Goal: Information Seeking & Learning: Learn about a topic

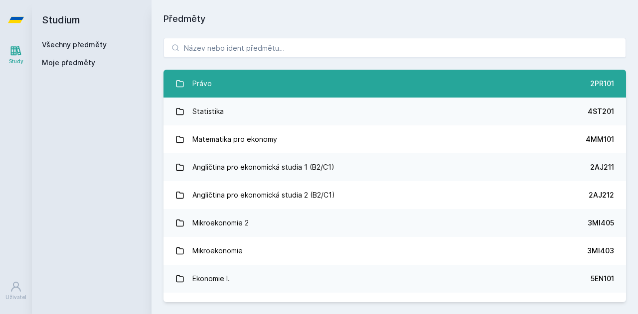
click at [330, 87] on link "Právo 2PR101" at bounding box center [394, 84] width 462 height 28
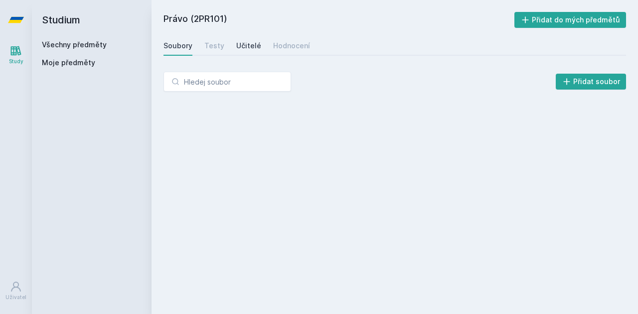
click at [246, 41] on div "Učitelé" at bounding box center [248, 46] width 25 height 10
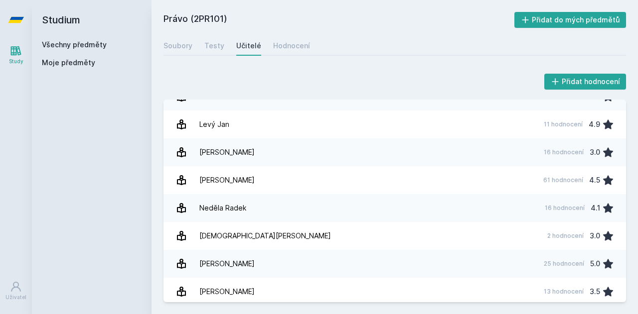
scroll to position [491, 0]
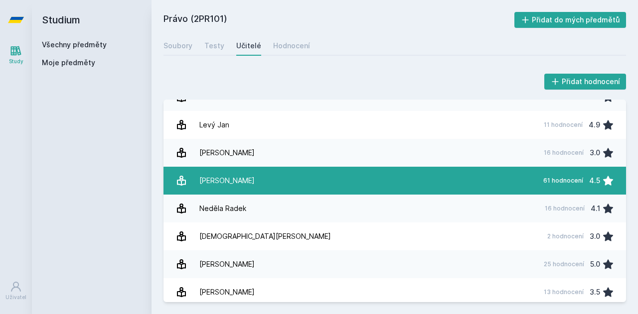
click at [252, 184] on link "[PERSON_NAME] 61 hodnocení 4.5" at bounding box center [394, 181] width 462 height 28
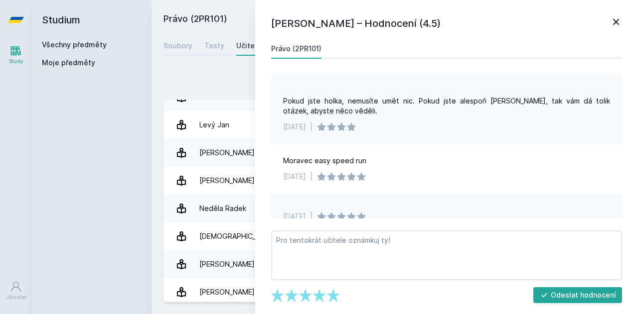
scroll to position [138, 0]
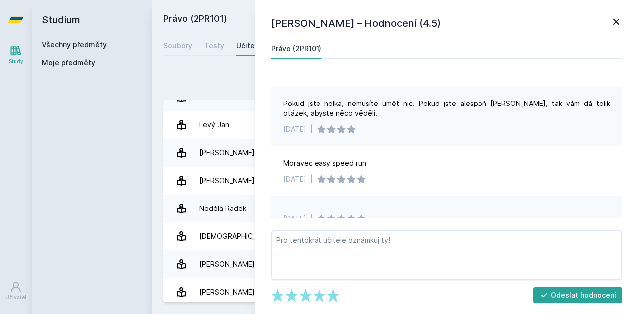
click at [284, 102] on div "Pokud jste holka, nemusíte umět nic. Pokud jste alespoň [PERSON_NAME], tak vám …" at bounding box center [446, 109] width 327 height 20
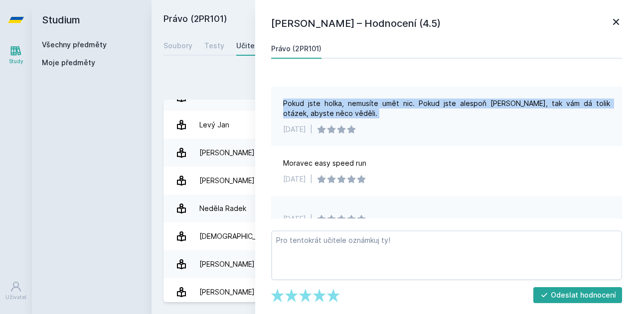
click at [284, 102] on div "Pokud jste holka, nemusíte umět nic. Pokud jste alespoň [PERSON_NAME], tak vám …" at bounding box center [446, 109] width 327 height 20
click at [274, 123] on div "Pokud jste holka, nemusíte umět nic. Pokud jste alespoň [PERSON_NAME], tak vám …" at bounding box center [446, 117] width 351 height 60
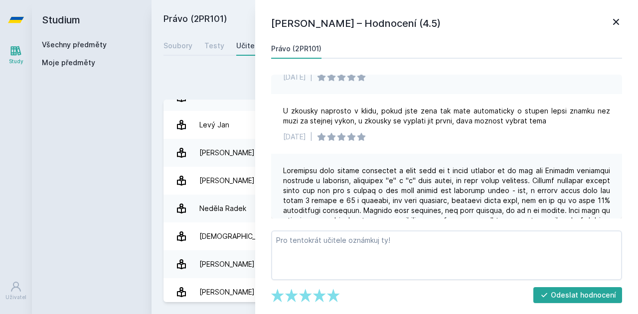
scroll to position [400, 0]
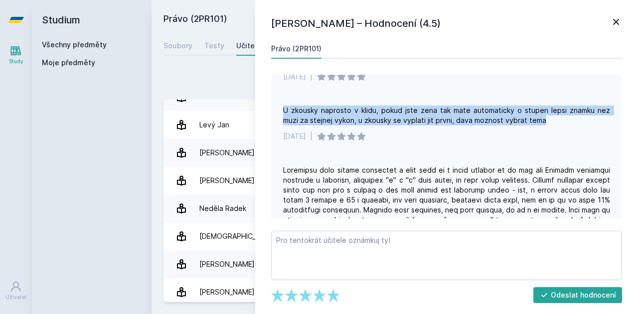
drag, startPoint x: 283, startPoint y: 109, endPoint x: 547, endPoint y: 122, distance: 264.4
click at [547, 122] on div "U zkousky naprosto v klidu, pokud jste zena tak mate automaticky o stupen lepsi…" at bounding box center [446, 116] width 327 height 20
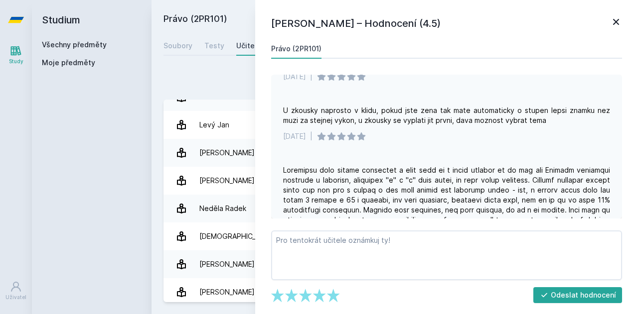
click at [463, 138] on div "[DATE] |" at bounding box center [446, 137] width 327 height 10
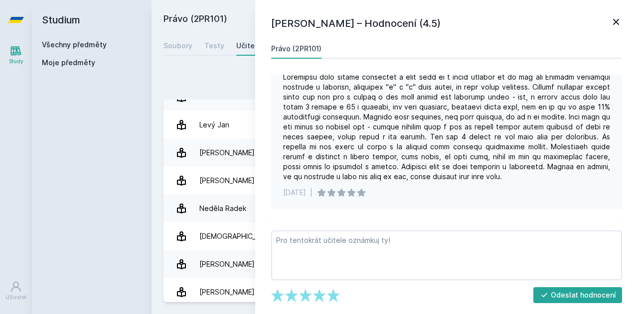
scroll to position [493, 0]
click at [614, 25] on icon at bounding box center [616, 22] width 12 height 12
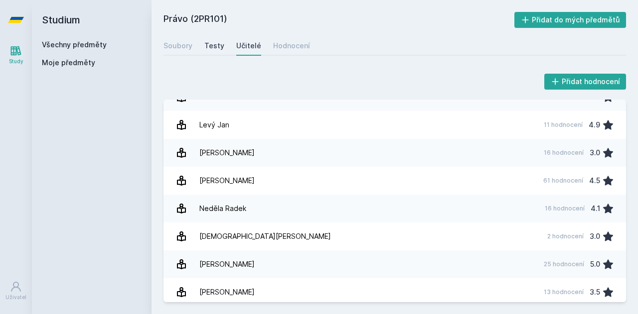
drag, startPoint x: 200, startPoint y: 43, endPoint x: 206, endPoint y: 47, distance: 7.2
click at [206, 47] on div "Soubory Testy Učitelé Hodnocení" at bounding box center [394, 46] width 462 height 20
click at [206, 47] on div "Testy" at bounding box center [214, 46] width 20 height 10
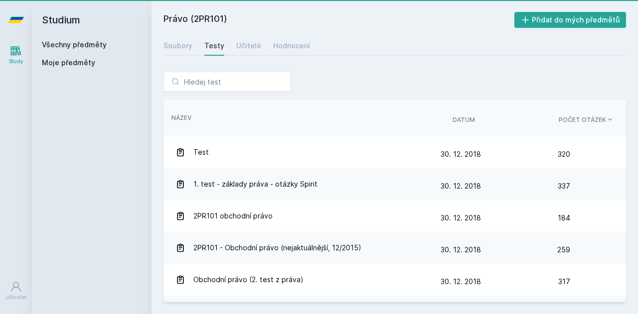
click at [264, 22] on h2 "Právo (2PR101)" at bounding box center [338, 20] width 351 height 16
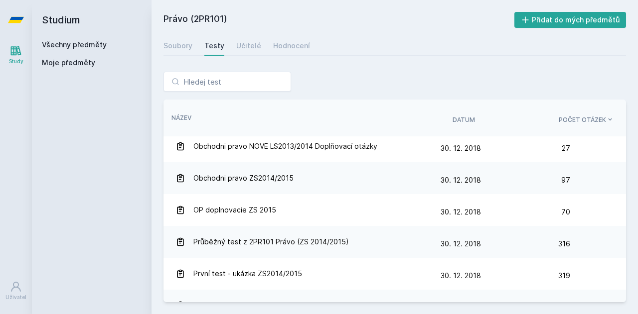
scroll to position [260, 0]
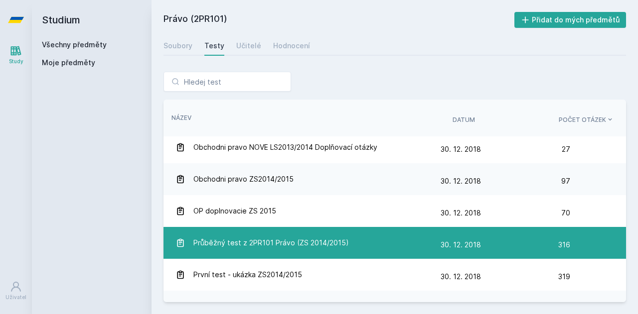
click at [243, 246] on span "Průběžný test z 2PR101 Právo (ZS 2014/2015)" at bounding box center [270, 243] width 155 height 20
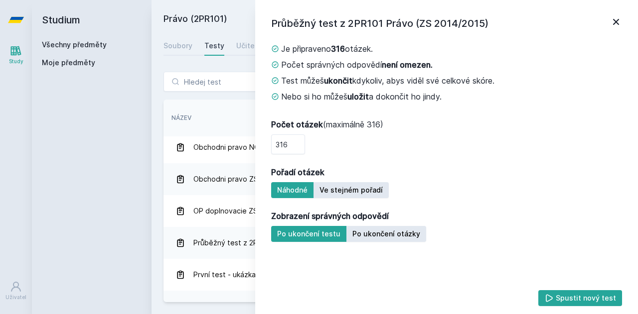
click at [619, 21] on icon at bounding box center [616, 22] width 12 height 12
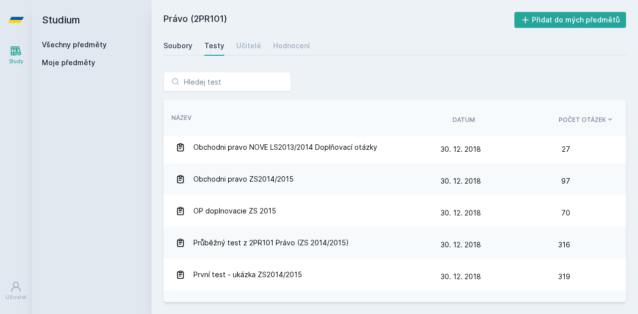
click at [177, 49] on div "Soubory" at bounding box center [177, 46] width 29 height 10
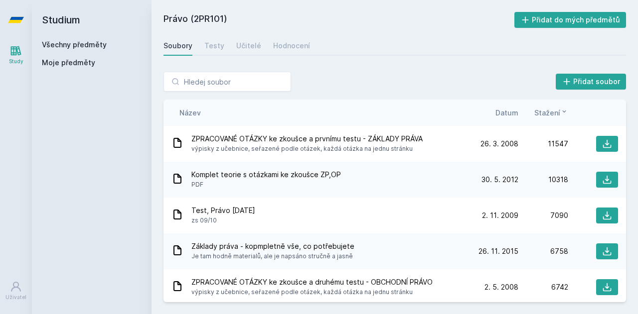
click at [552, 108] on span "Stažení" at bounding box center [547, 113] width 26 height 10
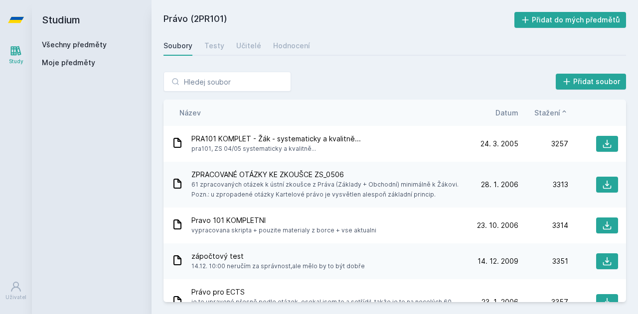
click at [552, 110] on span "Stažení" at bounding box center [547, 113] width 26 height 10
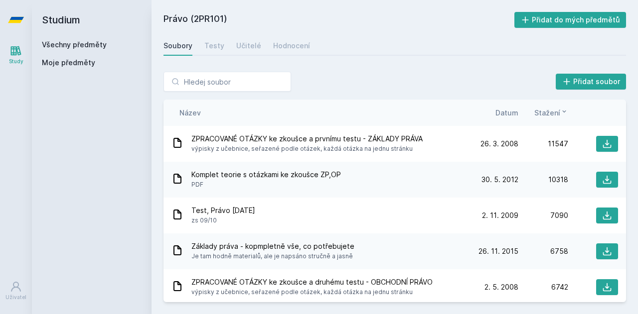
click at [552, 113] on span "Stažení" at bounding box center [547, 113] width 26 height 10
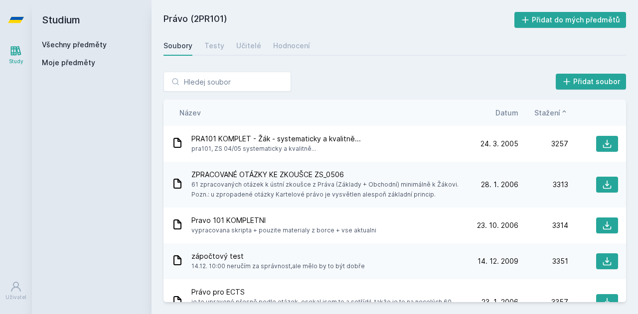
click at [552, 113] on span "Stažení" at bounding box center [547, 113] width 26 height 10
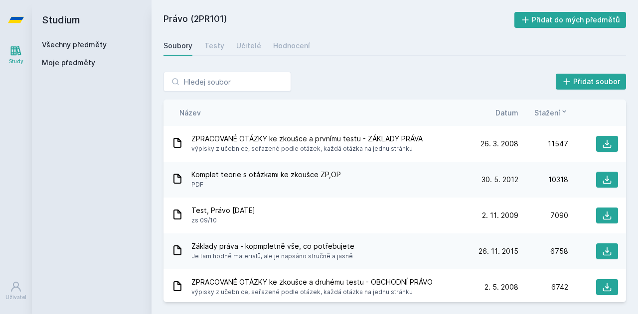
click at [512, 111] on span "Datum" at bounding box center [506, 113] width 23 height 10
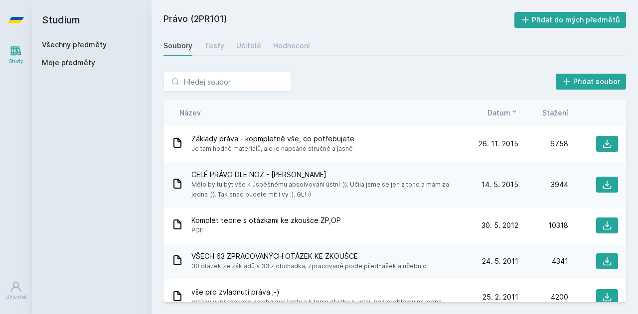
click at [512, 111] on icon at bounding box center [514, 112] width 8 height 8
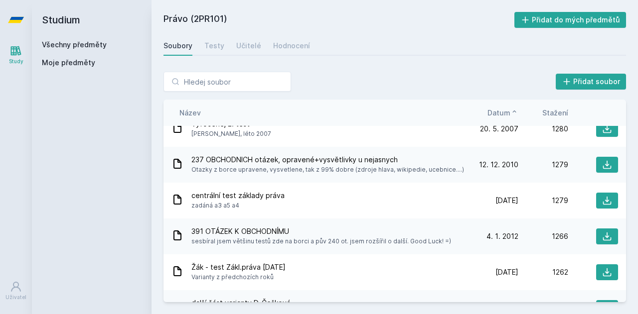
scroll to position [7787, 0]
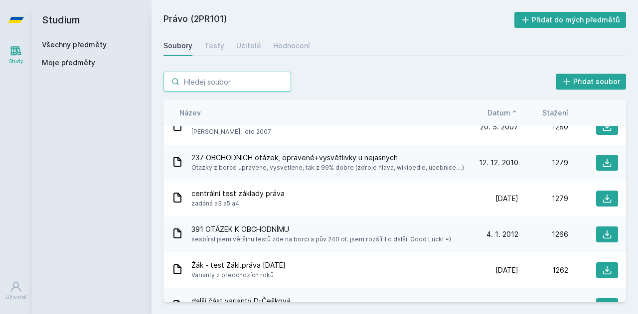
click at [241, 75] on input "search" at bounding box center [227, 82] width 128 height 20
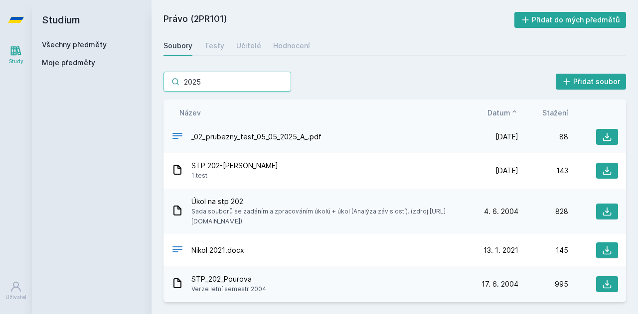
scroll to position [855, 0]
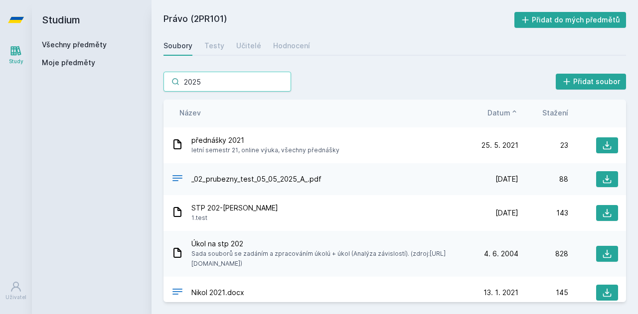
type input "2025"
click at [282, 181] on span "_02_prubezny_test_05_05_2025_A_.pdf" at bounding box center [256, 179] width 130 height 10
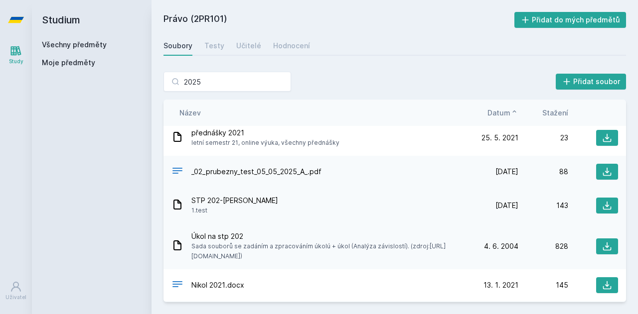
scroll to position [862, 0]
click at [611, 169] on button at bounding box center [607, 172] width 22 height 16
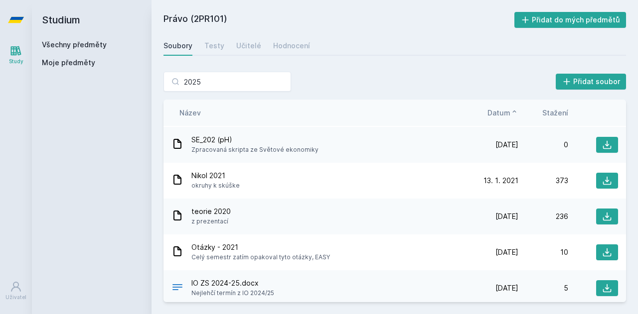
scroll to position [317, 0]
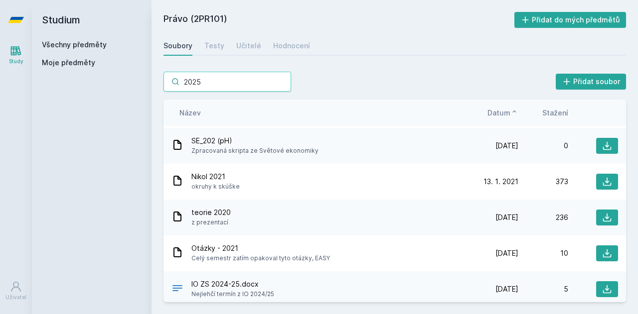
click at [238, 80] on input "2025" at bounding box center [227, 82] width 128 height 20
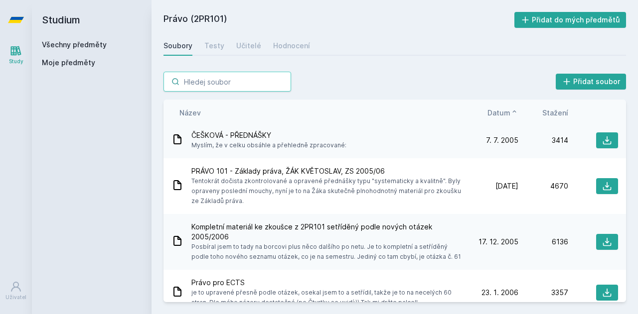
scroll to position [337, 0]
click at [515, 108] on div "Název Datum Stažení" at bounding box center [394, 113] width 462 height 26
click at [515, 108] on icon at bounding box center [514, 112] width 8 height 8
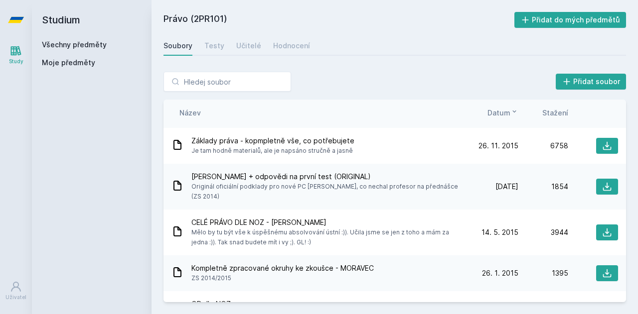
scroll to position [0, 0]
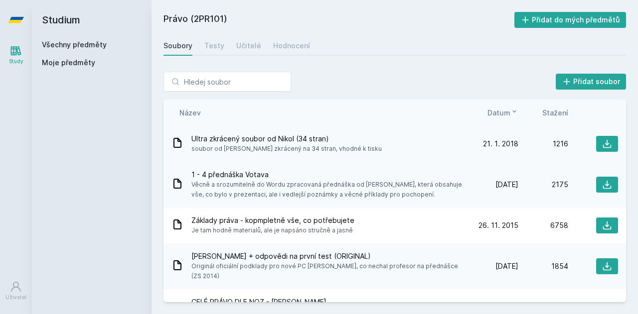
click at [250, 152] on span "soubor od [PERSON_NAME] zkrácený na 34 stran, vhodné k tisku" at bounding box center [286, 149] width 190 height 10
click at [247, 141] on span "Ultra zkrácený soubor od Nikol (34 stran)" at bounding box center [286, 139] width 190 height 10
click at [605, 142] on icon at bounding box center [607, 144] width 10 height 10
